Goal: Task Accomplishment & Management: Manage account settings

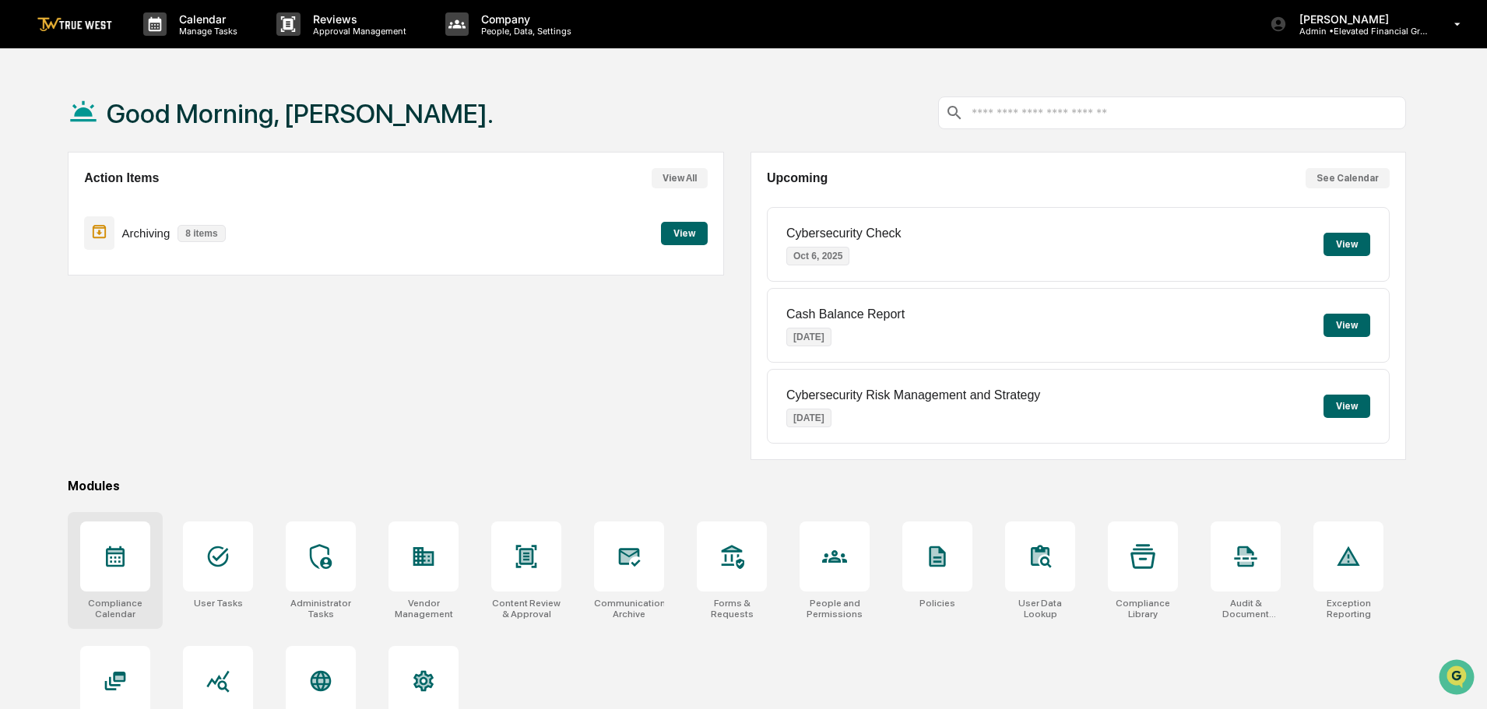
click at [111, 557] on icon at bounding box center [115, 557] width 19 height 21
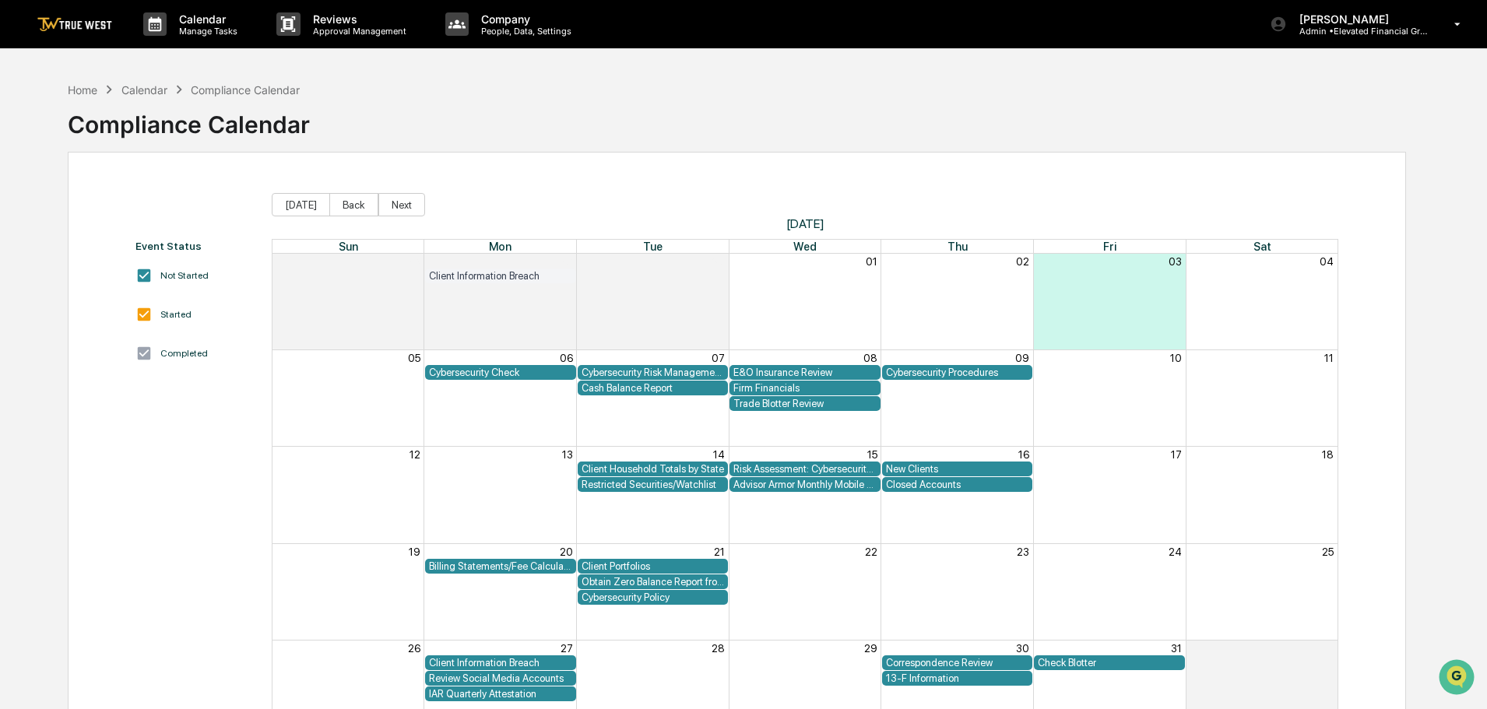
scroll to position [74, 0]
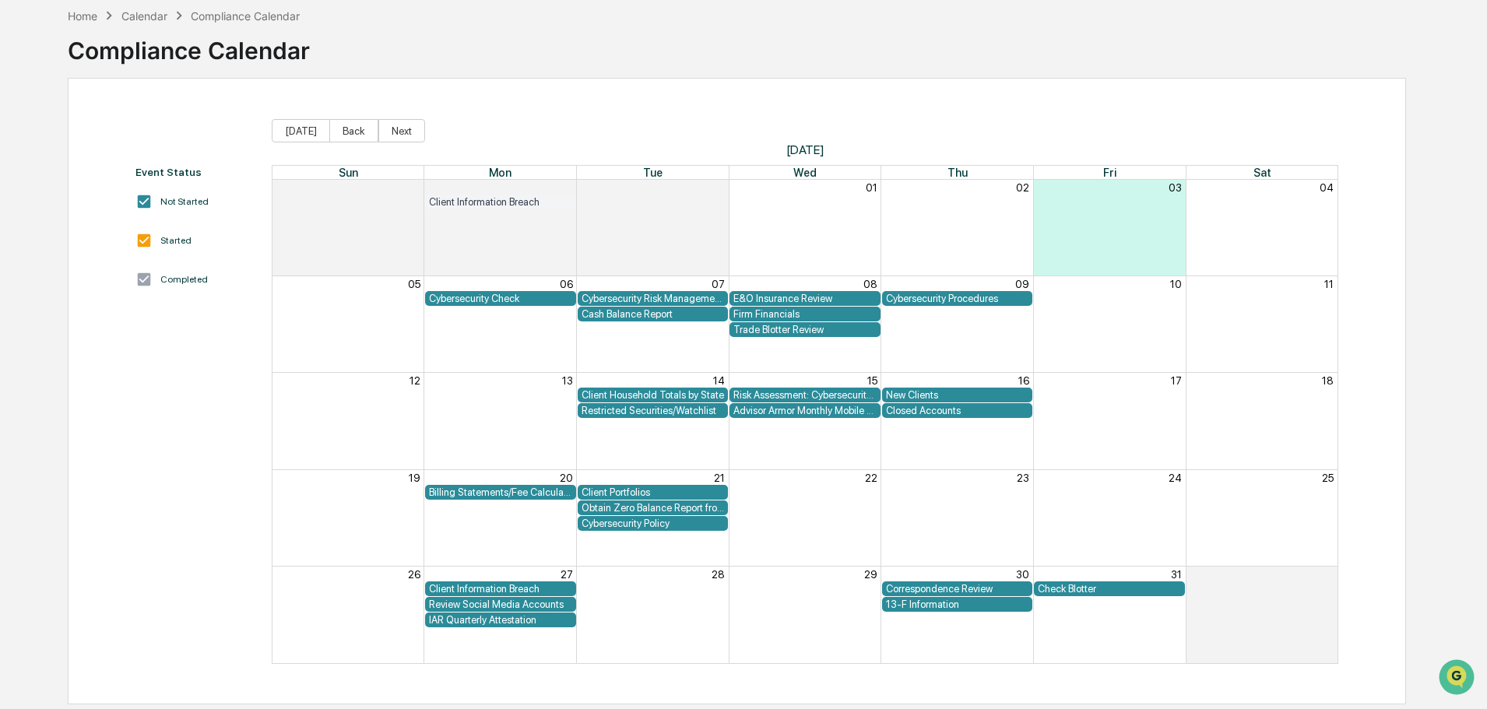
click at [461, 605] on div "Review Social Media Accounts" at bounding box center [500, 605] width 143 height 12
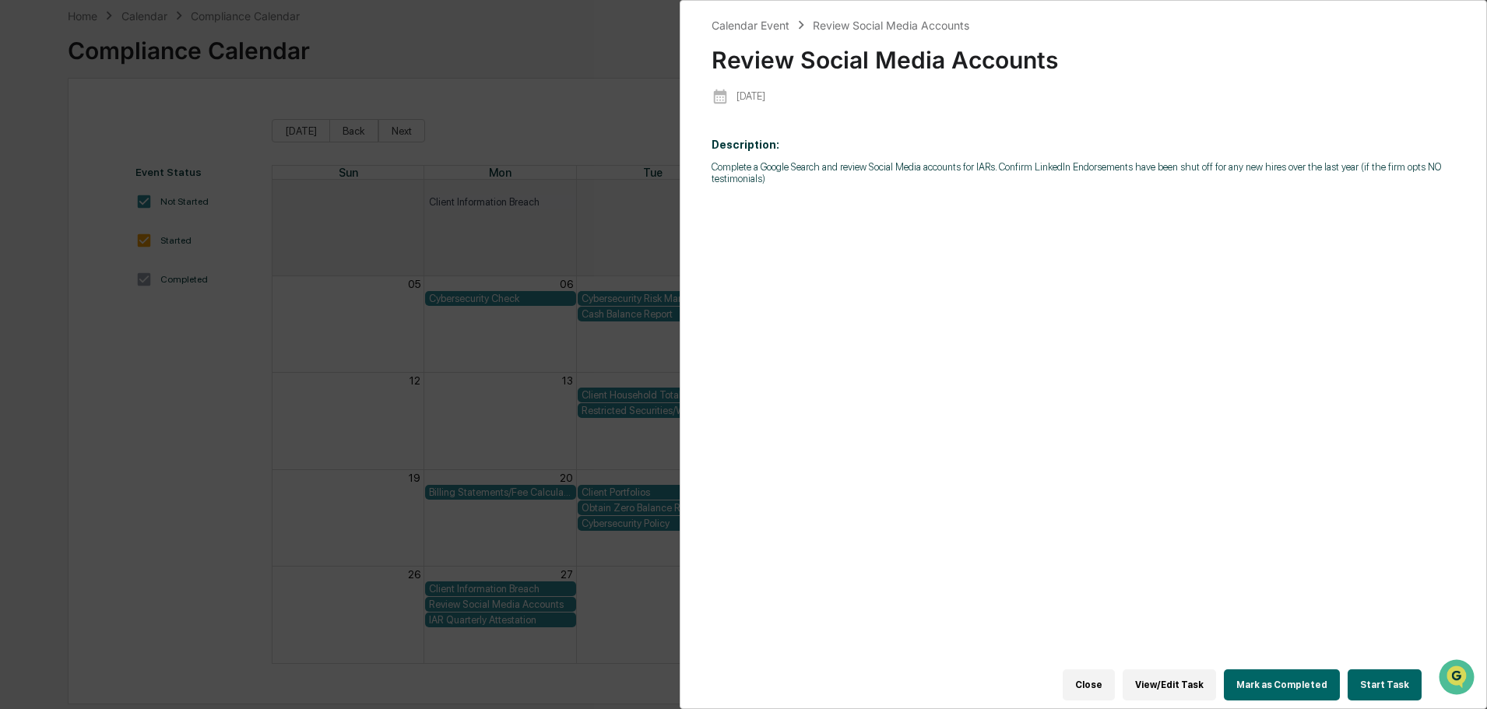
click at [48, 88] on div "Calendar Event Review Social Media Accounts Review Social Media Accounts [DATE]…" at bounding box center [743, 354] width 1487 height 709
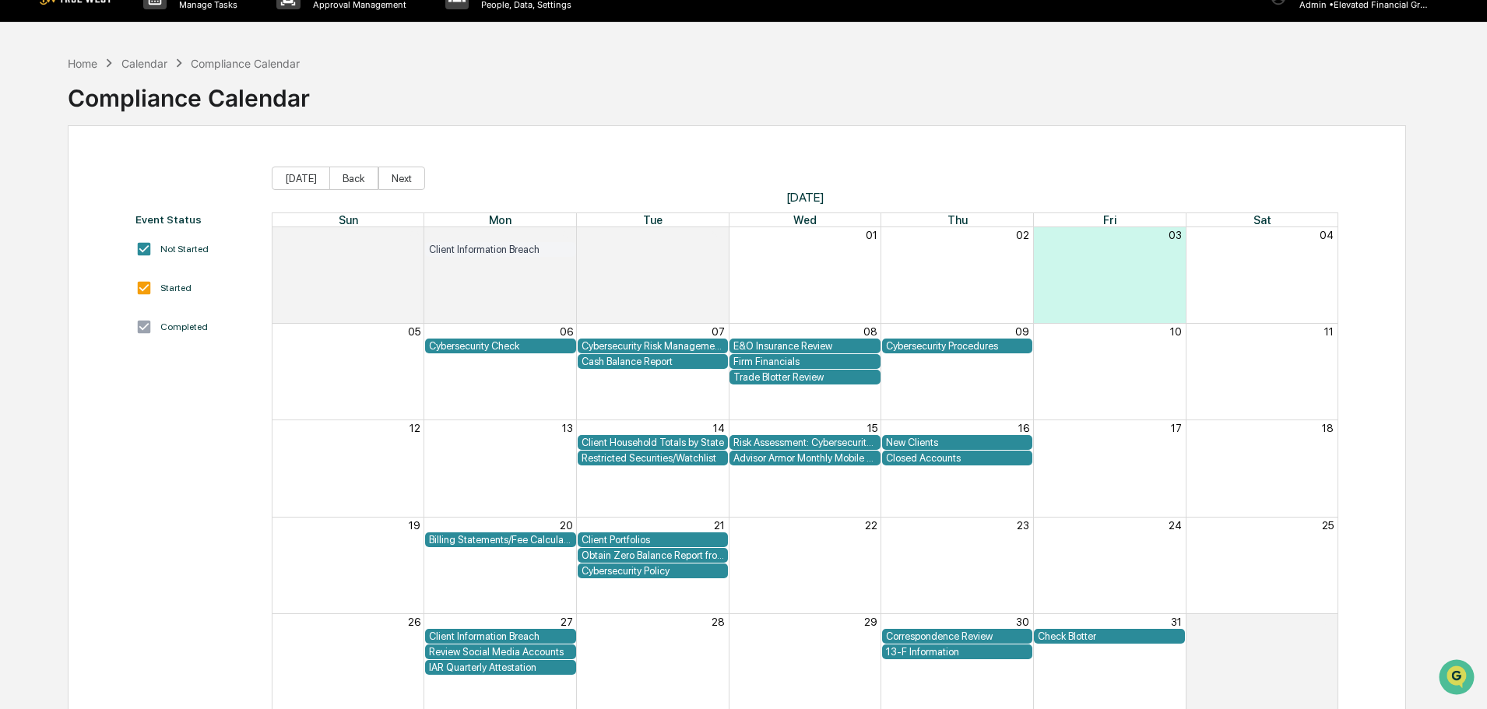
scroll to position [0, 0]
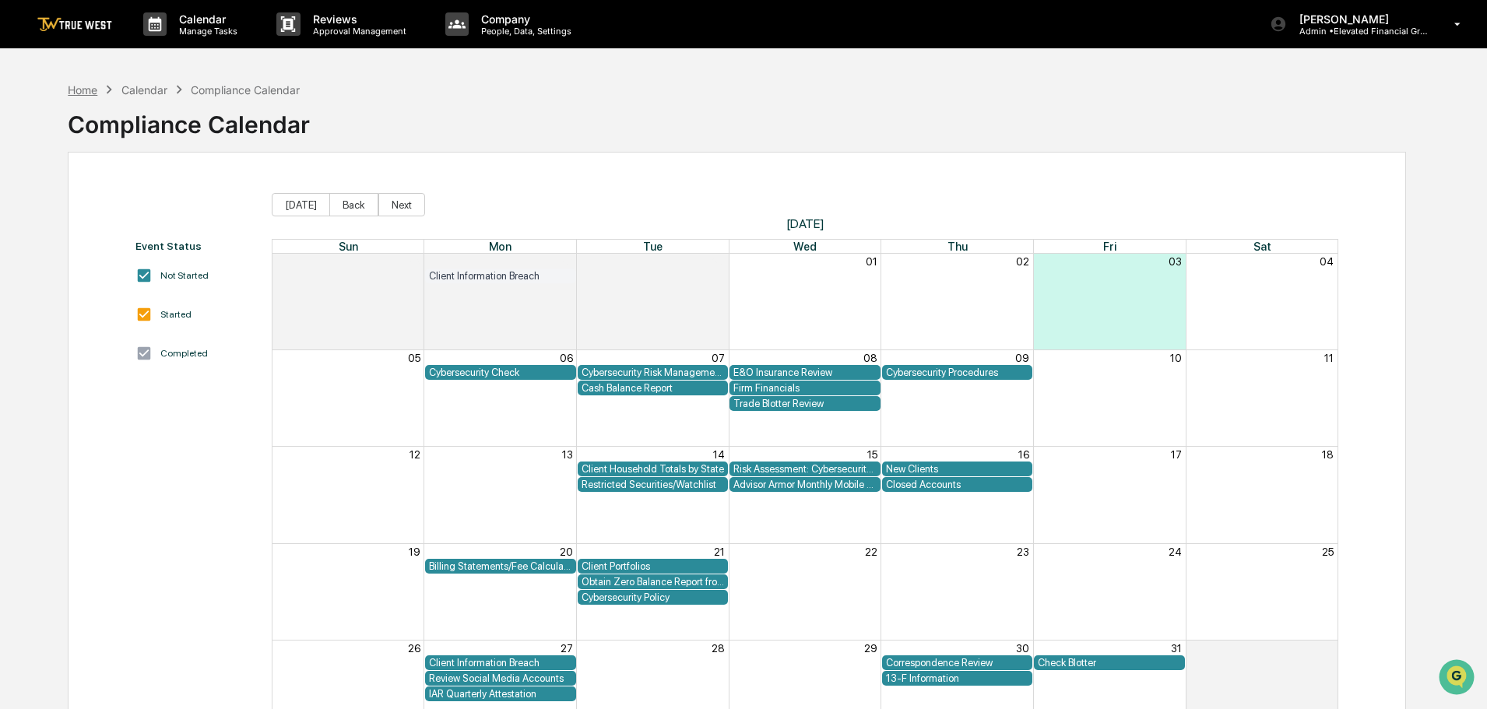
click at [76, 90] on div "Home" at bounding box center [83, 89] width 30 height 13
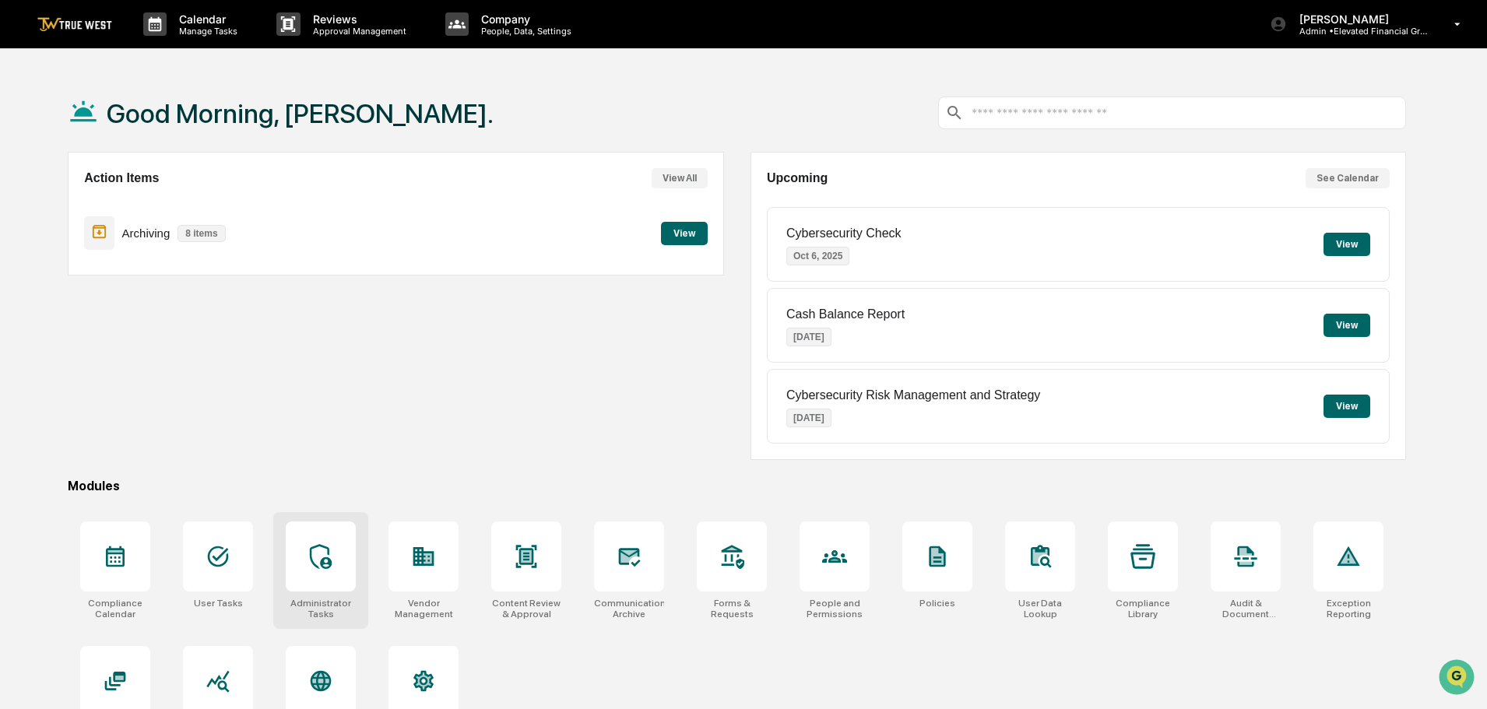
click at [329, 561] on icon at bounding box center [321, 556] width 22 height 25
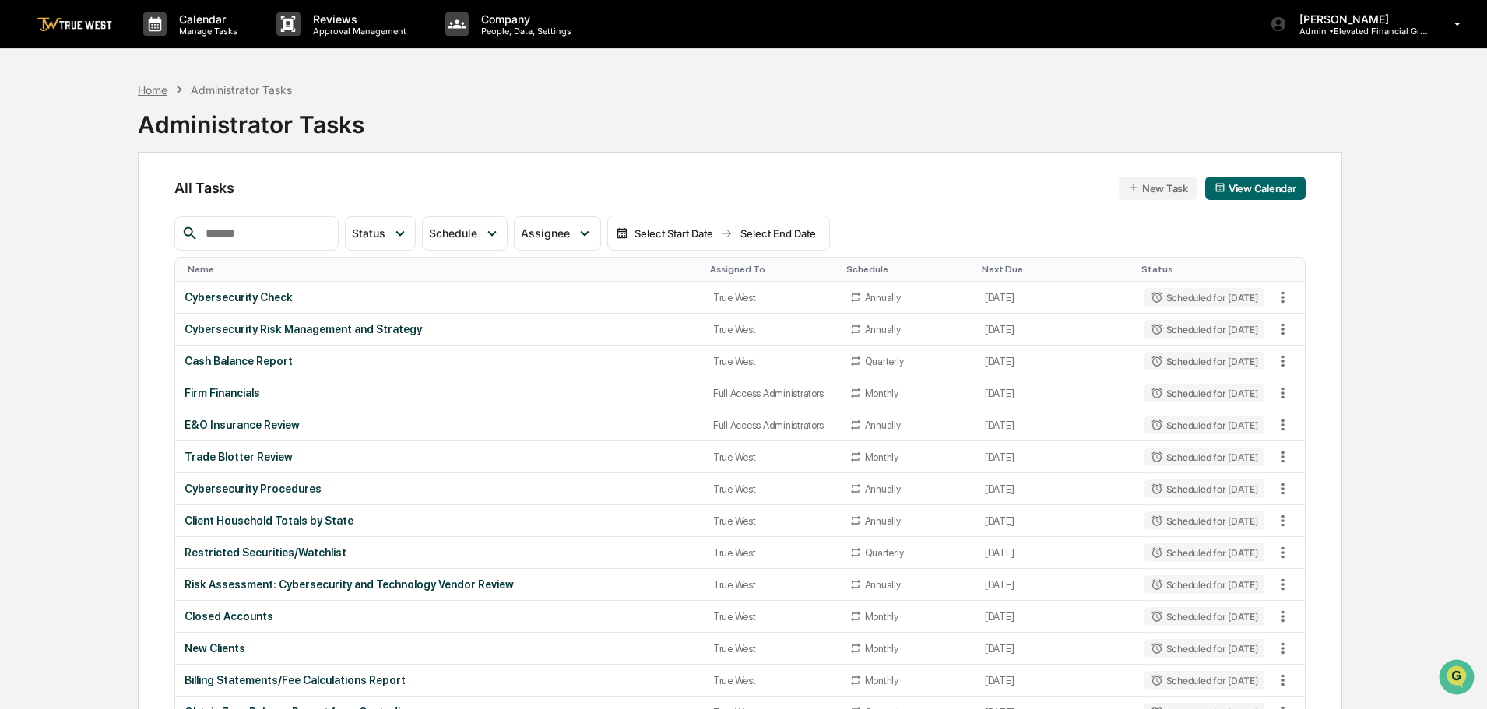
click at [153, 93] on div "Home" at bounding box center [153, 89] width 30 height 13
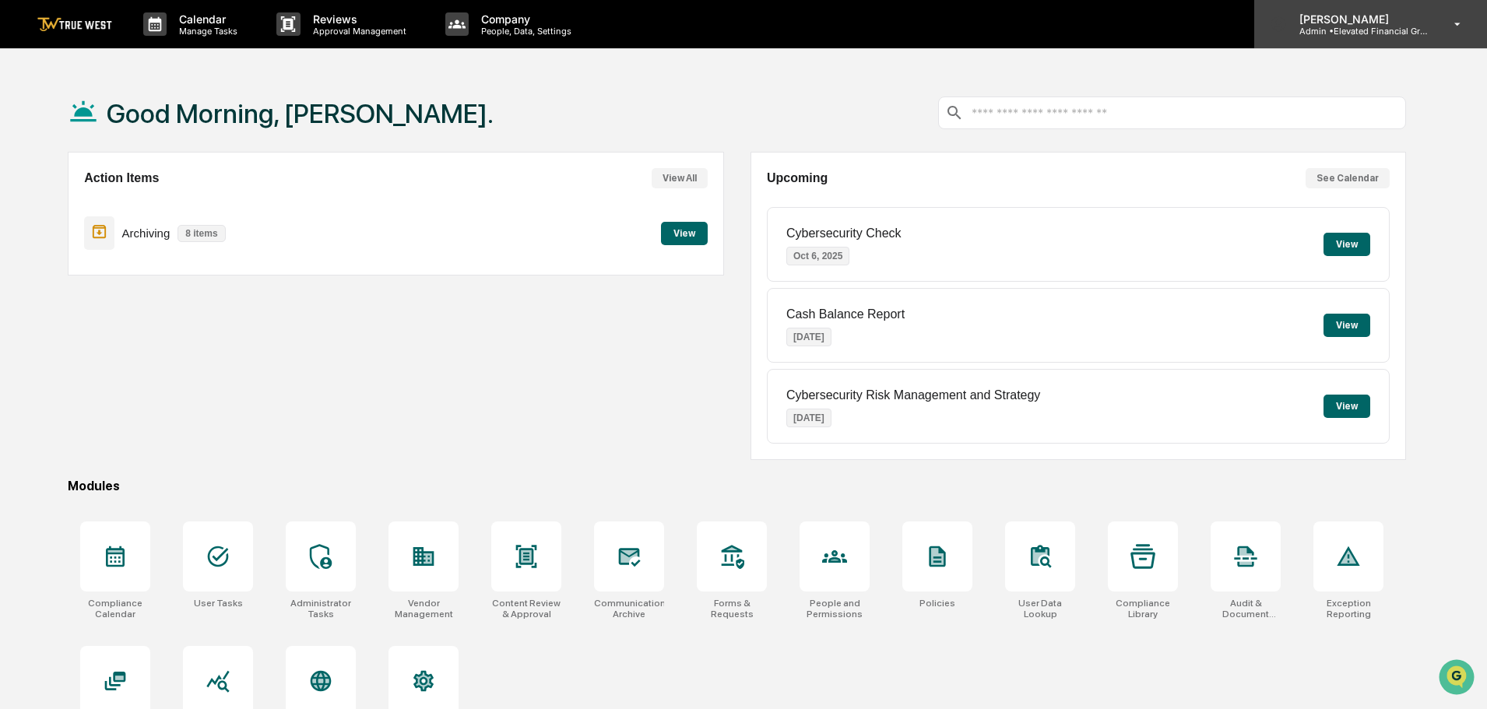
click at [1351, 27] on p "Admin • Elevated Financial Group" at bounding box center [1359, 31] width 145 height 11
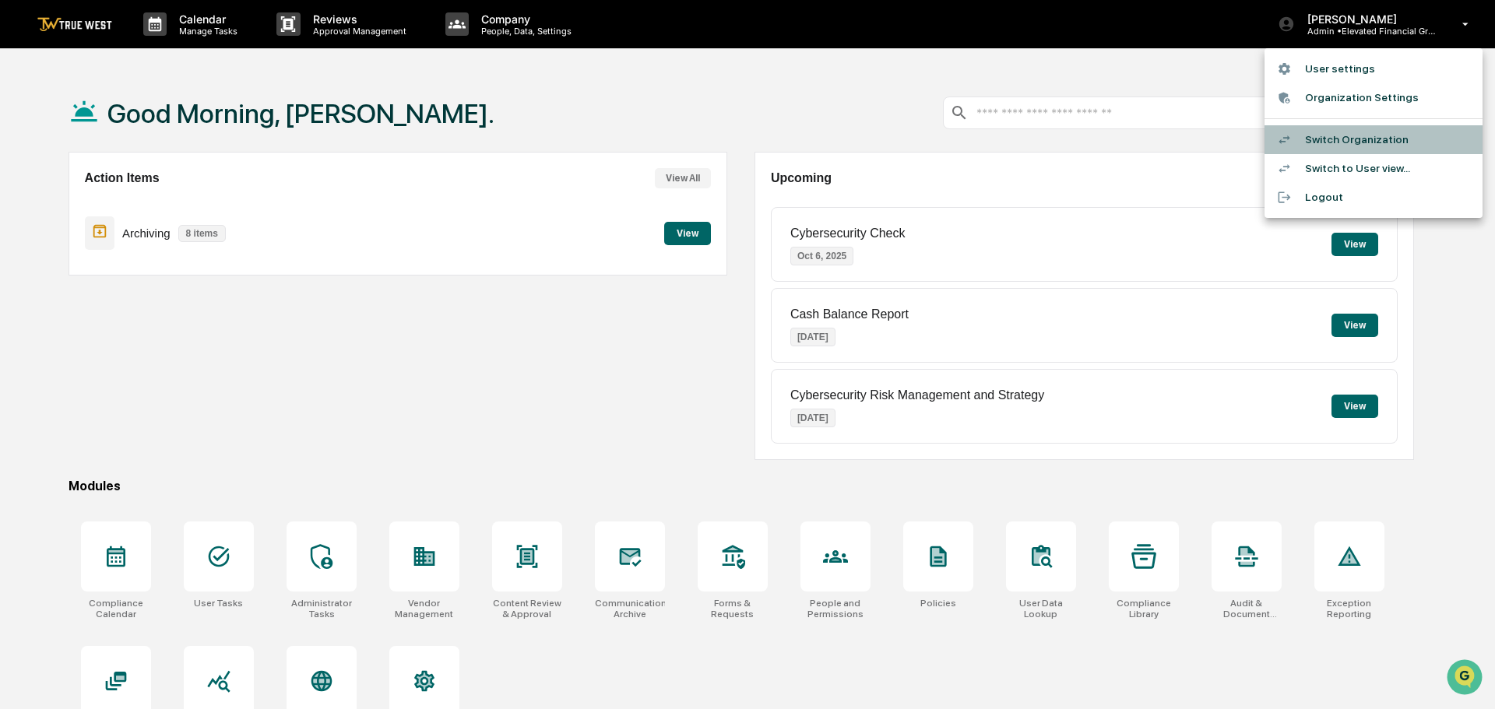
click at [1335, 139] on li "Switch Organization" at bounding box center [1374, 139] width 218 height 29
